Goal: Task Accomplishment & Management: Use online tool/utility

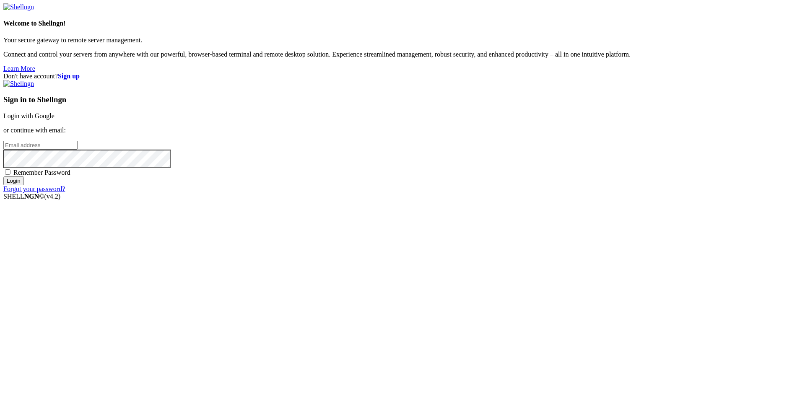
type input "[EMAIL_ADDRESS][DOMAIN_NAME]"
click at [70, 176] on span "Remember Password" at bounding box center [41, 172] width 57 height 7
click at [10, 175] on input "Remember Password" at bounding box center [7, 171] width 5 height 5
checkbox input "true"
click at [24, 185] on input "Login" at bounding box center [13, 181] width 21 height 9
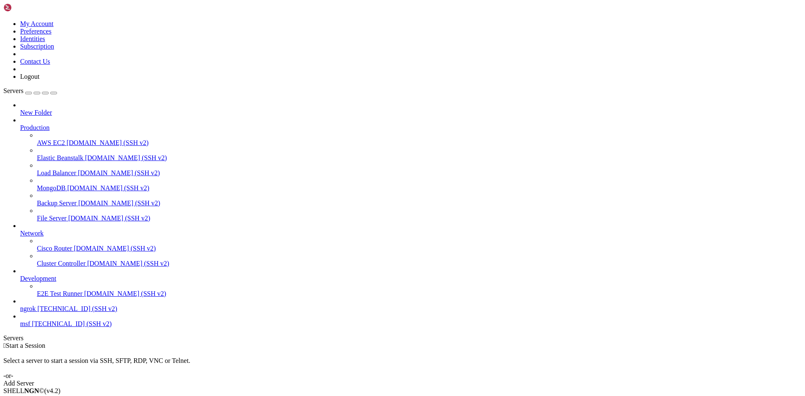
click at [455, 380] on div "Add Server" at bounding box center [402, 384] width 799 height 8
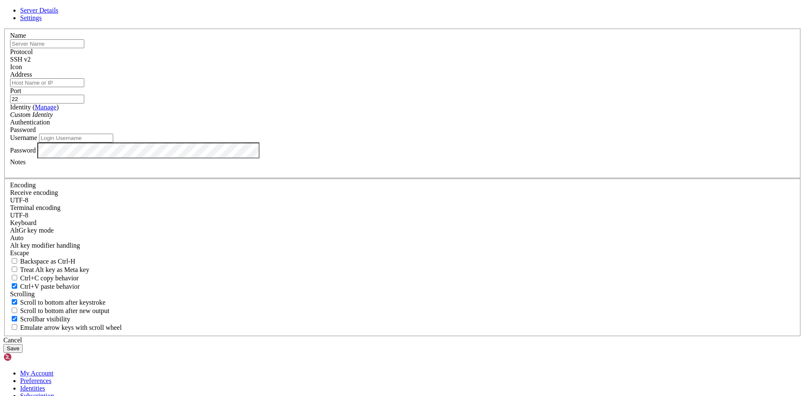
type input "[EMAIL_ADDRESS][DOMAIN_NAME]"
click at [84, 48] on input "text" at bounding box center [47, 43] width 74 height 9
click at [84, 48] on input "ocVbvbIMUGMMl0u" at bounding box center [47, 43] width 74 height 9
type input "ocVbvbIMUGMMl0u"
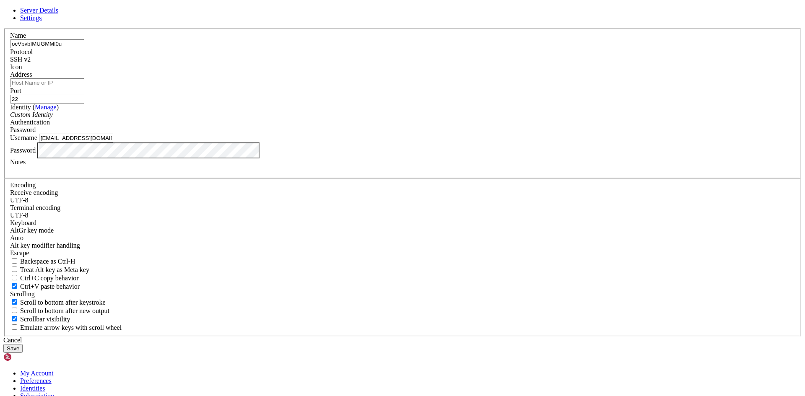
click at [113, 143] on input "[EMAIL_ADDRESS][DOMAIN_NAME]" at bounding box center [76, 138] width 74 height 9
type input "root"
drag, startPoint x: 290, startPoint y: 117, endPoint x: 303, endPoint y: 119, distance: 13.1
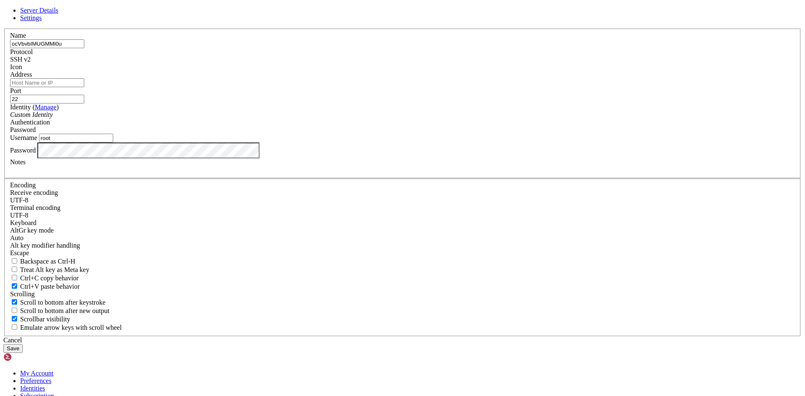
click at [290, 48] on div "Name ocVbvbIMUGMMl0u" at bounding box center [402, 40] width 785 height 16
click at [84, 48] on input "ocVbvbIMUGMMl0u" at bounding box center [47, 43] width 74 height 9
type input "aa"
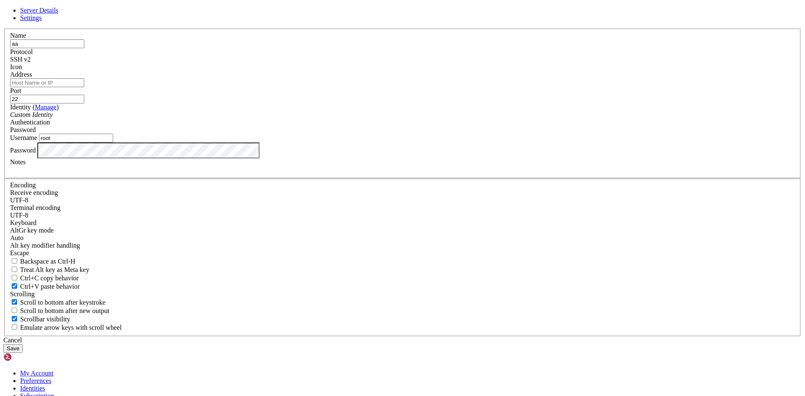
click at [84, 87] on input "Address" at bounding box center [47, 82] width 74 height 9
paste input "[TECHNICAL_ID]"
type input "[TECHNICAL_ID]"
click at [458, 134] on div "Password" at bounding box center [402, 130] width 785 height 8
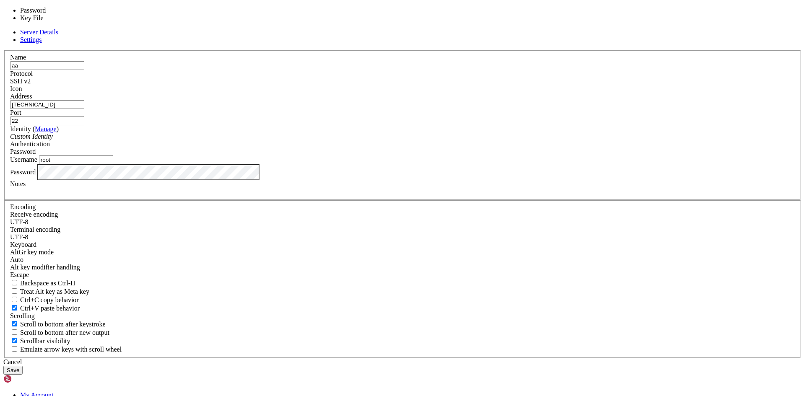
click at [455, 156] on div "Password" at bounding box center [402, 152] width 785 height 8
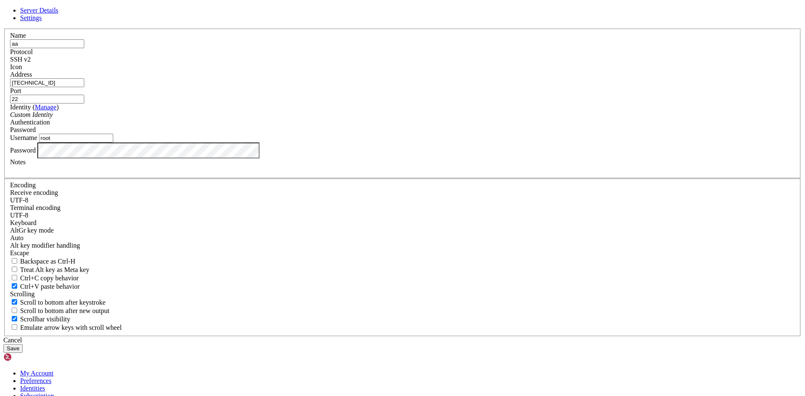
click at [23, 344] on button "Save" at bounding box center [12, 348] width 19 height 9
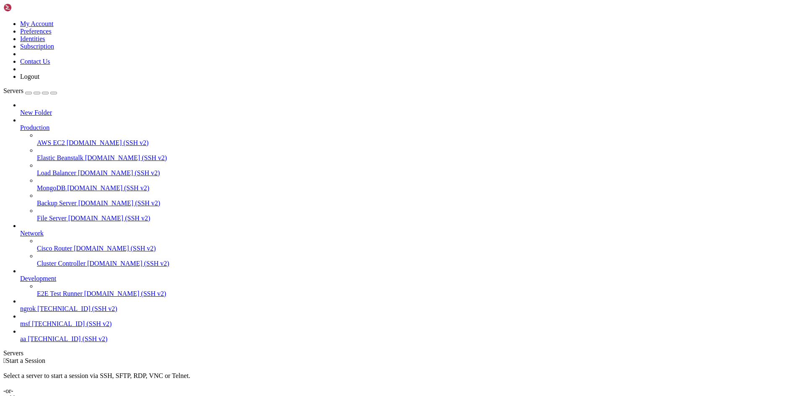
scroll to position [9, 0]
click at [26, 343] on span "aa" at bounding box center [23, 339] width 6 height 7
